Goal: Find specific page/section: Find specific page/section

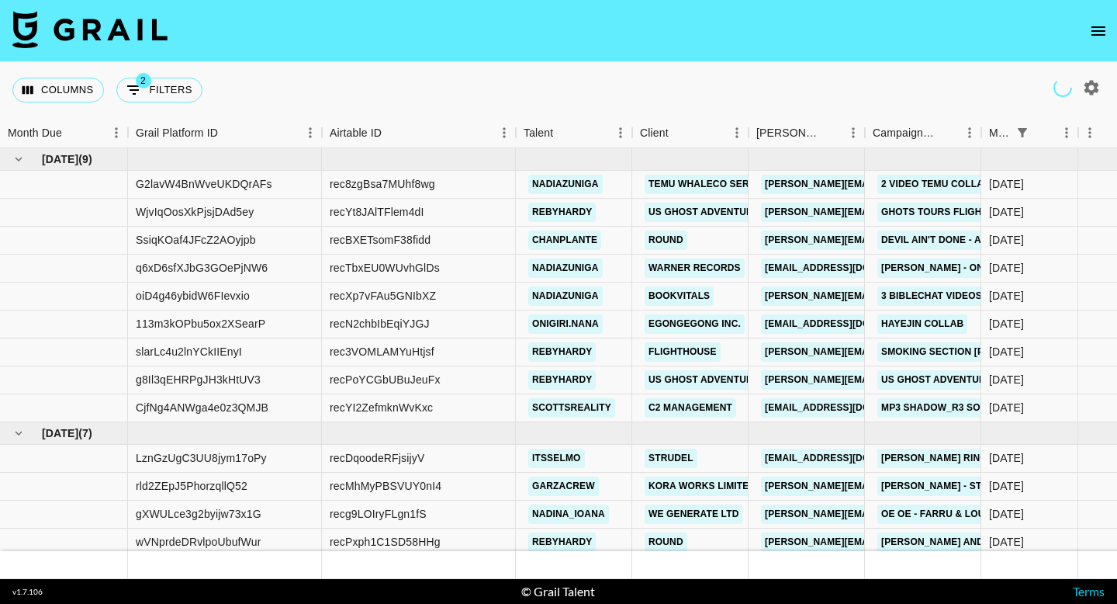
click at [1099, 20] on button "open drawer" at bounding box center [1098, 31] width 31 height 31
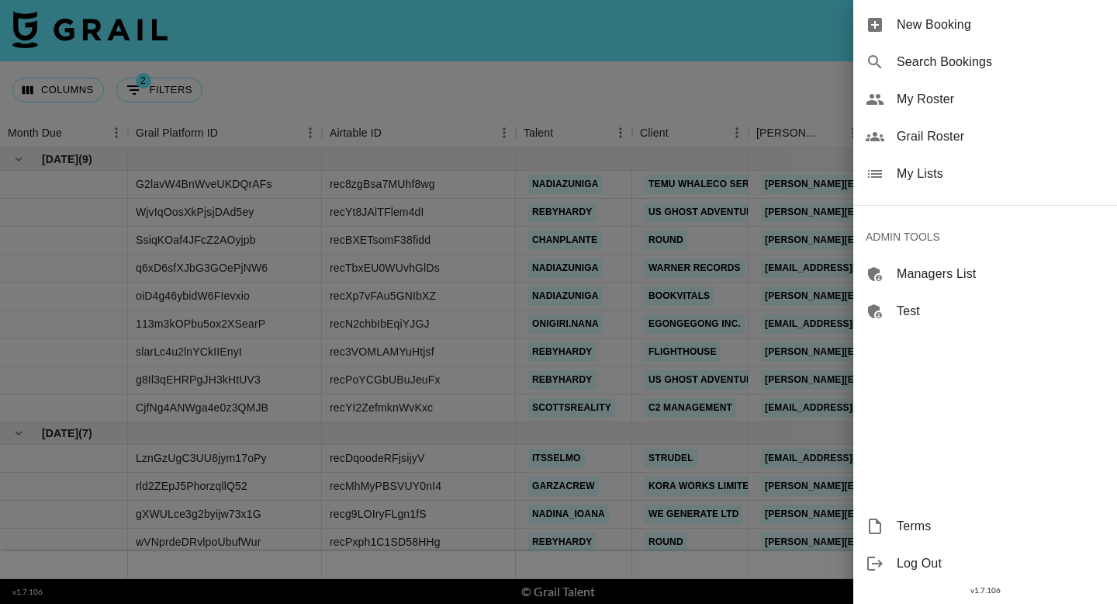
click at [969, 133] on span "Grail Roster" at bounding box center [1001, 136] width 208 height 19
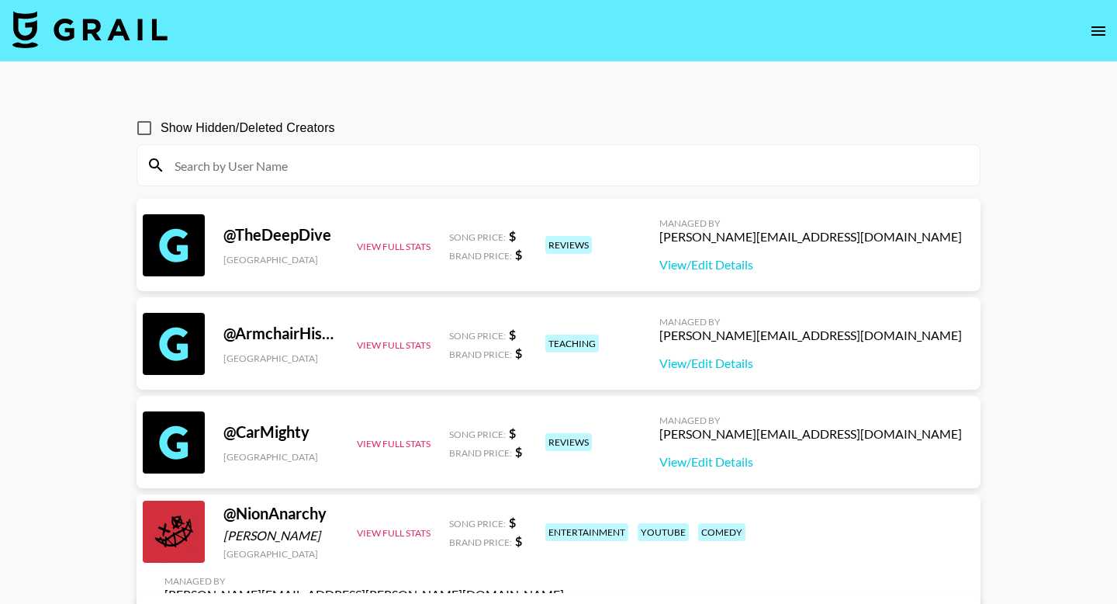
click at [384, 156] on input at bounding box center [567, 165] width 805 height 25
paste input "he.real.slim.sadieee"
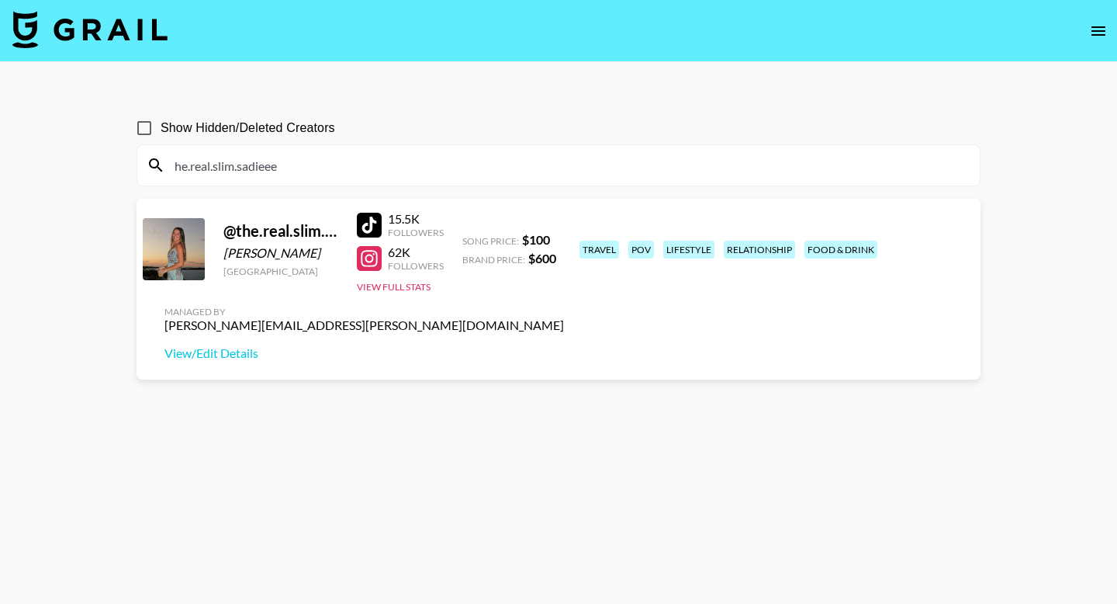
click at [379, 166] on input "he.real.slim.sadieee" at bounding box center [567, 165] width 805 height 25
paste input "suebagleyy"
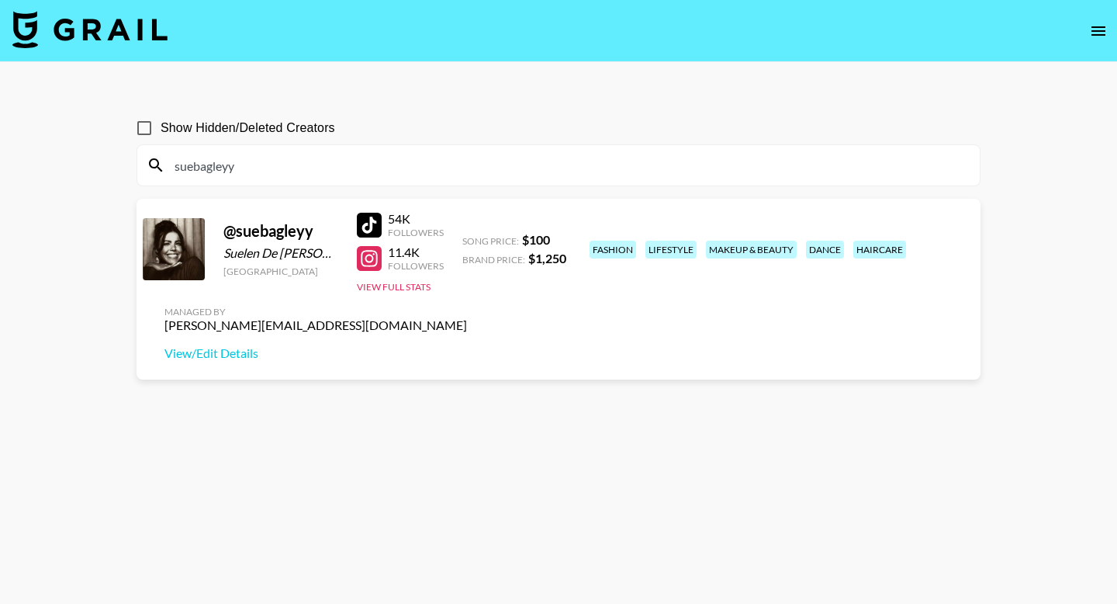
type input "suebagleyy"
drag, startPoint x: 329, startPoint y: 229, endPoint x: 237, endPoint y: 230, distance: 91.6
click at [237, 230] on div "@ suebagleyy" at bounding box center [280, 230] width 115 height 19
copy div "suebagleyy"
